Goal: Information Seeking & Learning: Learn about a topic

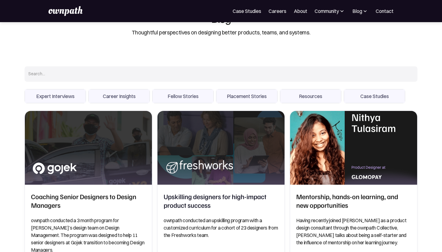
scroll to position [35, 0]
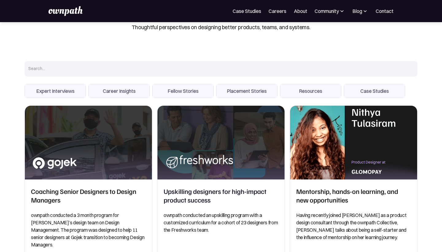
click at [125, 91] on span "Career Insights" at bounding box center [119, 91] width 61 height 14
click at [0, 0] on input "Career Insights" at bounding box center [0, 0] width 0 height 0
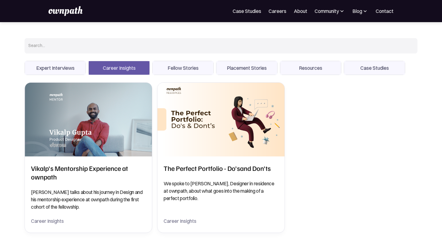
scroll to position [60, 0]
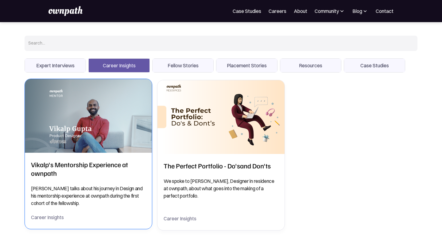
click at [110, 115] on img at bounding box center [88, 116] width 127 height 74
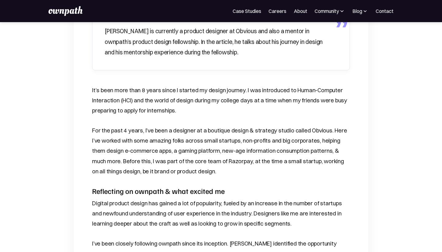
scroll to position [242, 0]
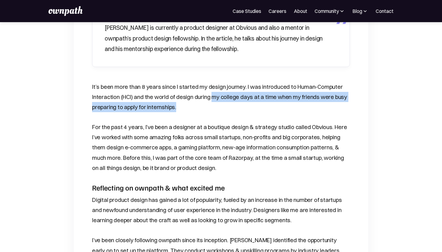
drag, startPoint x: 209, startPoint y: 97, endPoint x: 205, endPoint y: 106, distance: 9.2
click at [205, 106] on p "It’s been more than 8 years since I started my design journey. I was introduced…" at bounding box center [221, 97] width 258 height 30
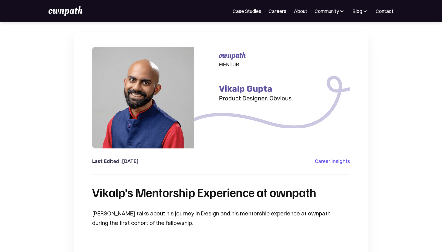
scroll to position [0, 0]
click at [359, 10] on div "Blog" at bounding box center [357, 10] width 10 height 7
click at [331, 102] on div "Expert interviews" at bounding box center [346, 102] width 39 height 7
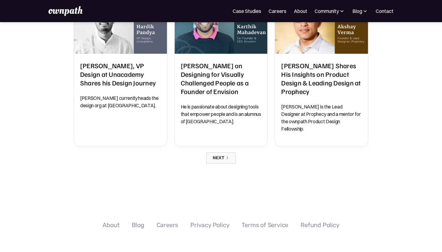
scroll to position [578, 0]
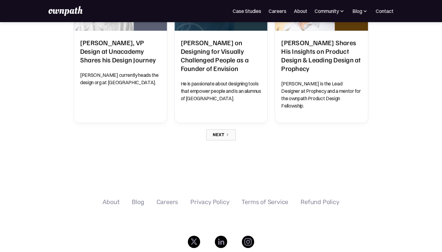
click at [212, 129] on link "Next" at bounding box center [220, 134] width 29 height 11
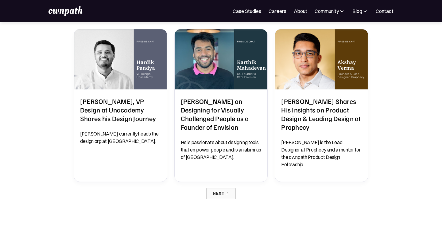
scroll to position [434, 0]
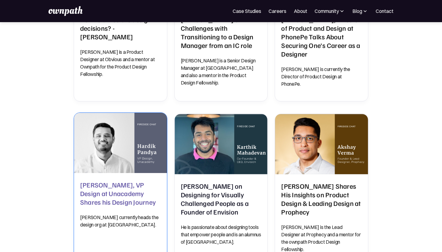
click at [119, 132] on img at bounding box center [121, 143] width 98 height 64
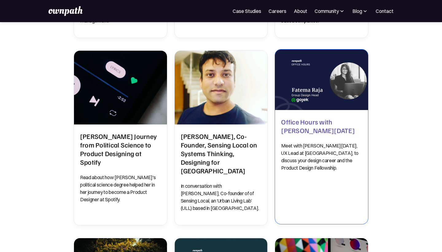
scroll to position [173, 0]
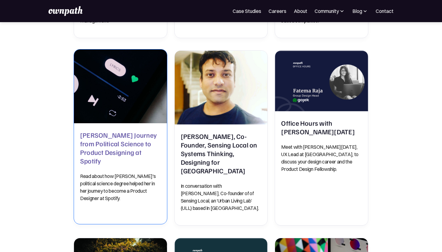
click at [122, 119] on img at bounding box center [121, 86] width 98 height 77
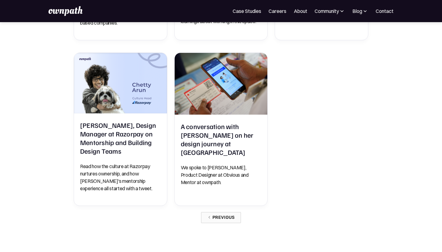
scroll to position [508, 0]
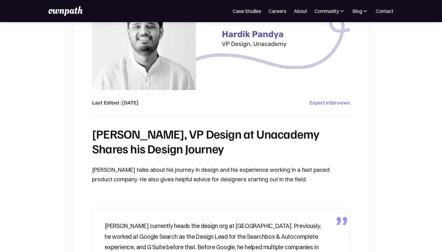
scroll to position [87, 0]
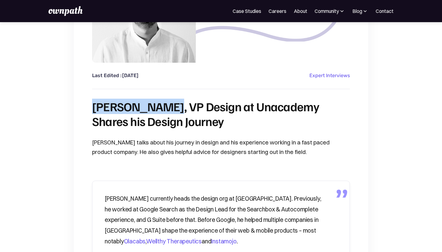
drag, startPoint x: 94, startPoint y: 109, endPoint x: 168, endPoint y: 108, distance: 73.7
click at [168, 108] on h1 "[PERSON_NAME], VP Design at Unacademy Shares his Design Journey" at bounding box center [221, 113] width 258 height 29
